Goal: Transaction & Acquisition: Purchase product/service

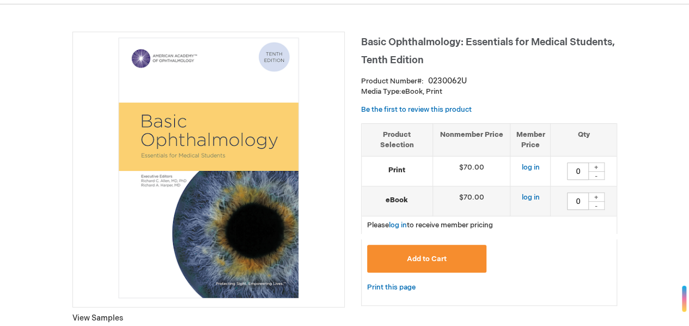
scroll to position [129, 0]
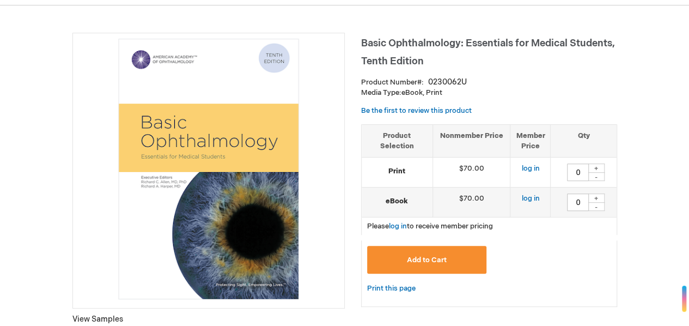
click at [688, 69] on html "The store will not work correctly when cookies are disabled. Log In Search My C…" at bounding box center [344, 34] width 689 height 326
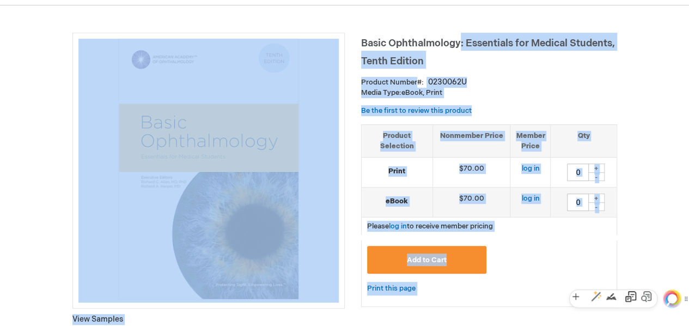
drag, startPoint x: 461, startPoint y: 44, endPoint x: 359, endPoint y: 41, distance: 101.9
copy div ": Essentials for Medical Students, Tenth Edition Product Number 0230062U Media …"
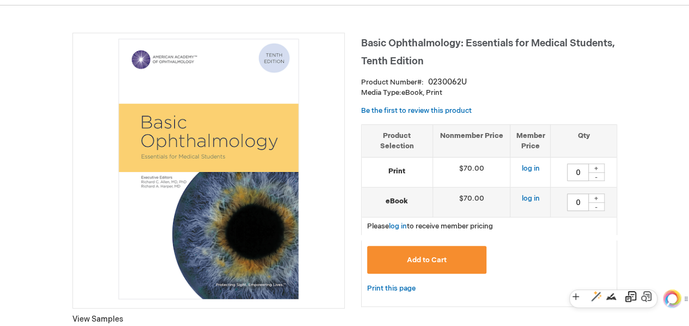
click at [416, 42] on span "Basic Ophthalmology: Essentials for Medical Students, Tenth Edition" at bounding box center [488, 52] width 254 height 29
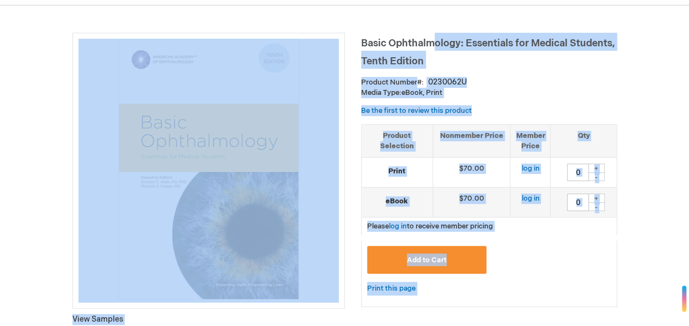
drag, startPoint x: 360, startPoint y: 42, endPoint x: 431, endPoint y: 44, distance: 71.4
click at [479, 66] on h1 "Basic Ophthalmology: Essentials for Medical Students, Tenth Edition" at bounding box center [489, 51] width 256 height 36
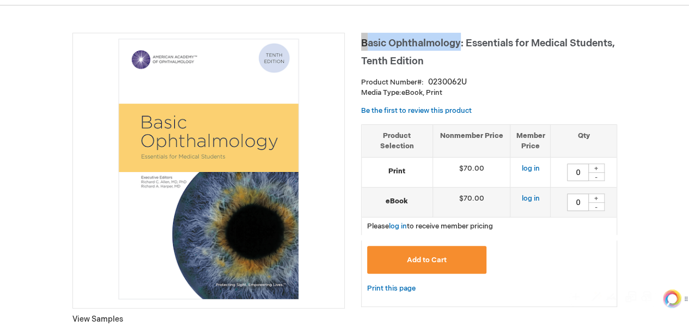
drag, startPoint x: 460, startPoint y: 42, endPoint x: 362, endPoint y: 43, distance: 98.0
click at [362, 43] on span "Basic Ophthalmology: Essentials for Medical Students, Tenth Edition" at bounding box center [488, 52] width 254 height 29
copy span "Basic Ophthalmology"
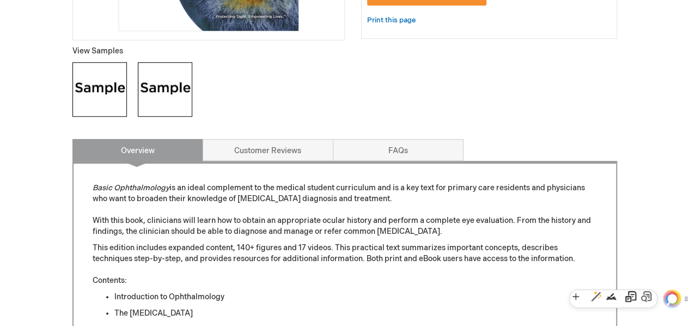
scroll to position [398, 0]
